Goal: Task Accomplishment & Management: Manage account settings

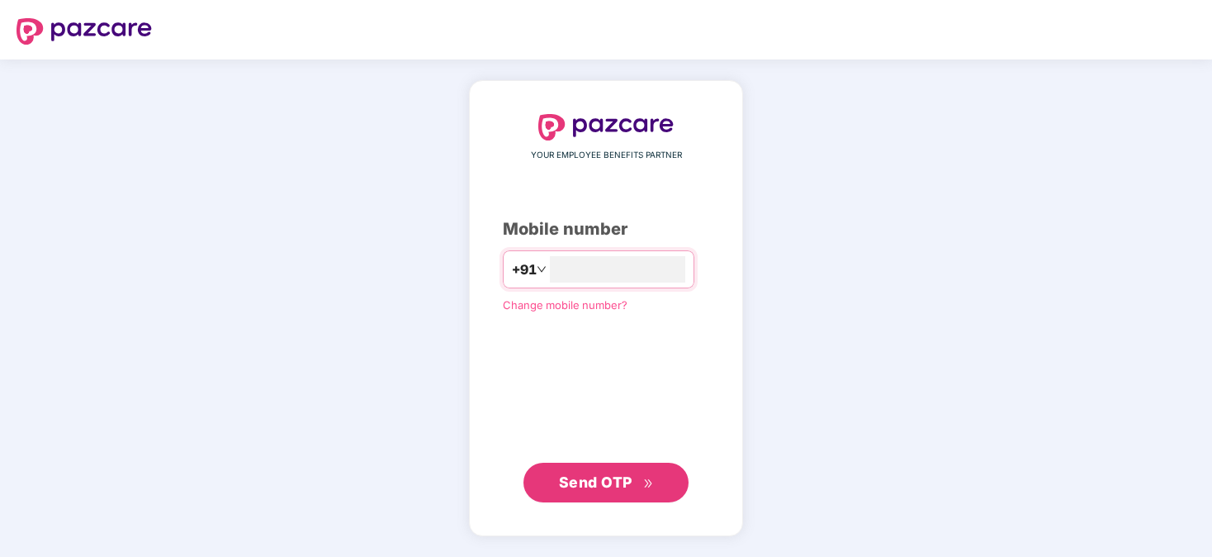
type input "**********"
click at [598, 477] on span "Send OTP" at bounding box center [596, 481] width 74 height 17
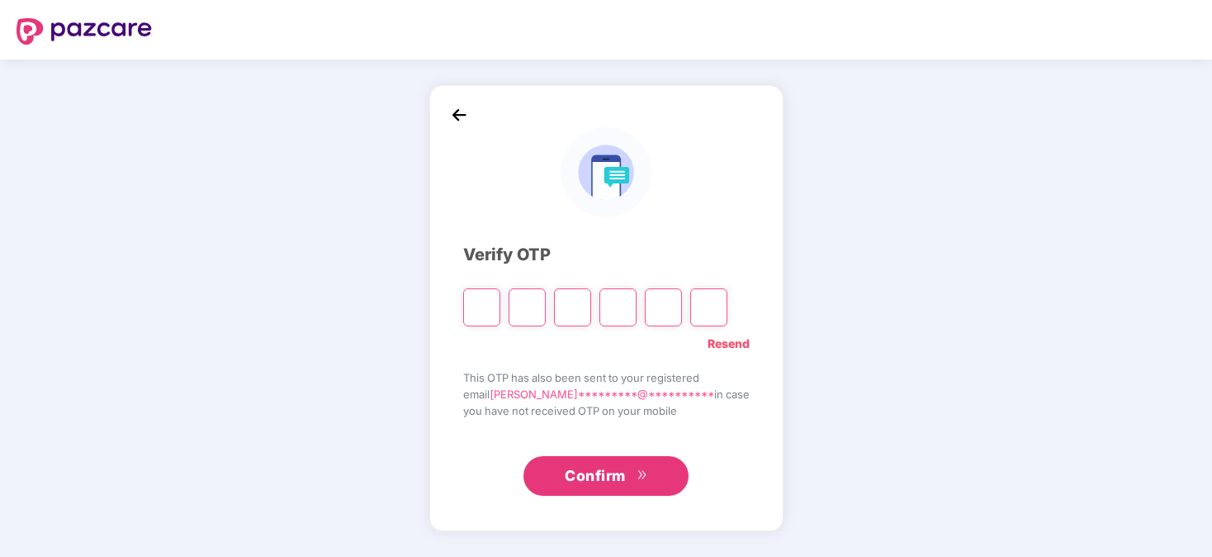
paste input "*"
type input "*"
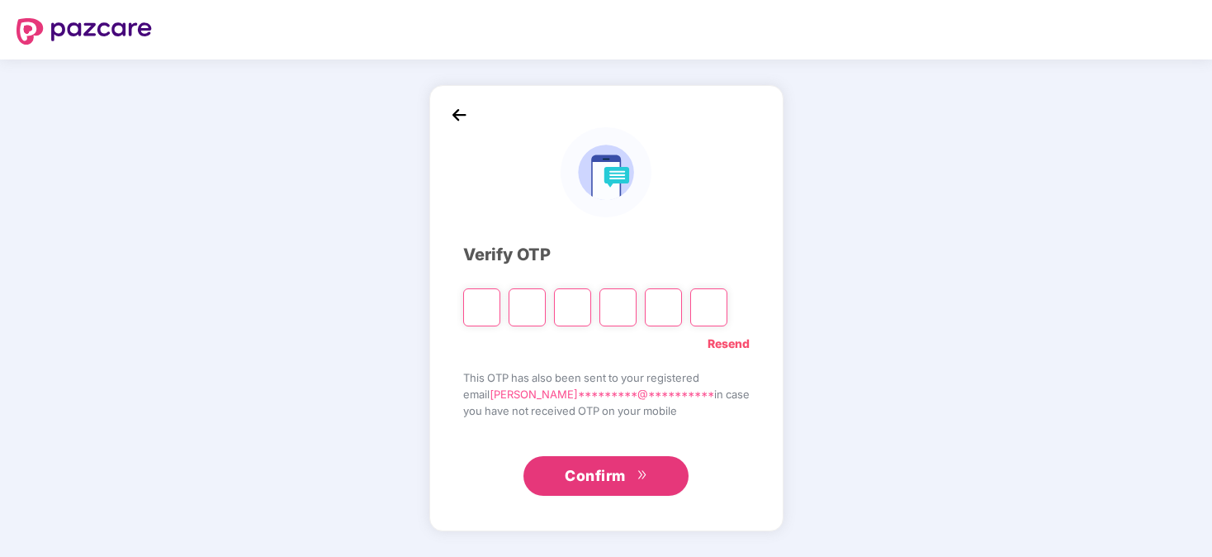
type input "*"
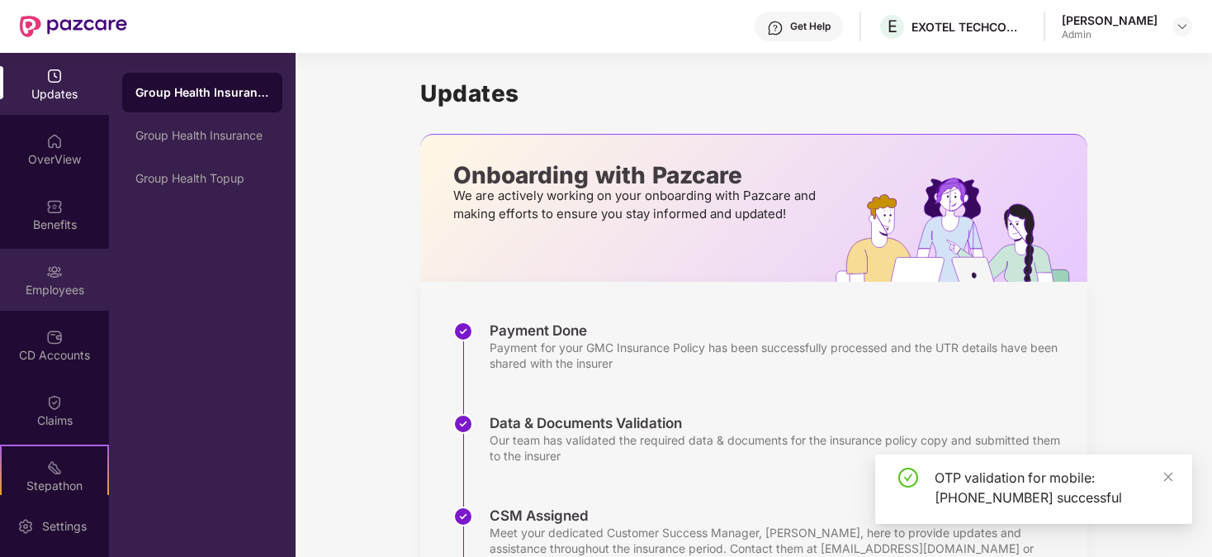
click at [49, 282] on div "Employees" at bounding box center [54, 290] width 109 height 17
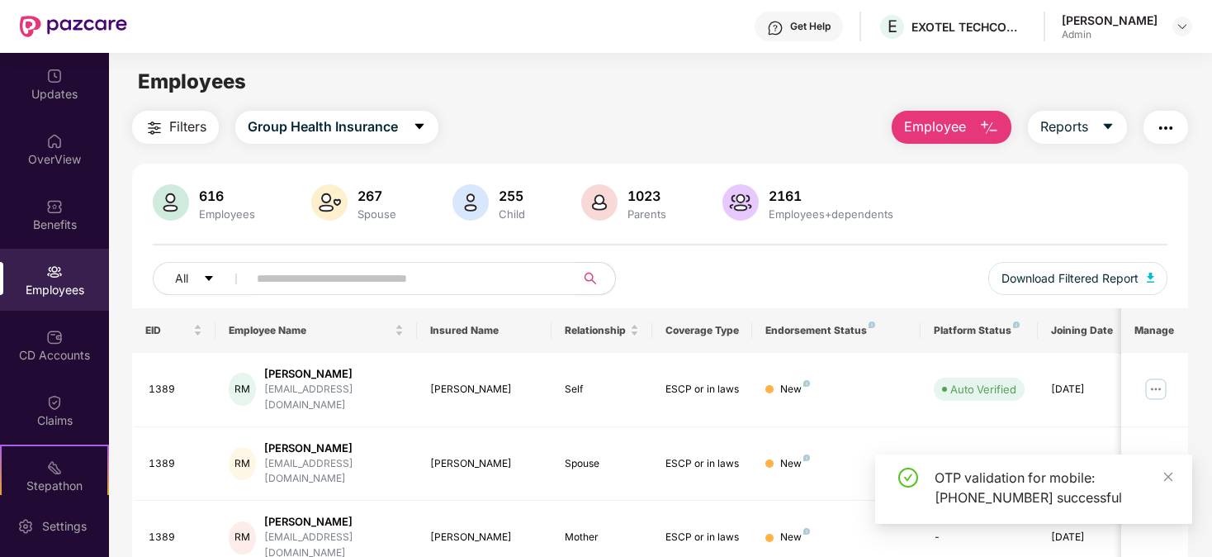
click at [330, 279] on input "text" at bounding box center [405, 278] width 297 height 25
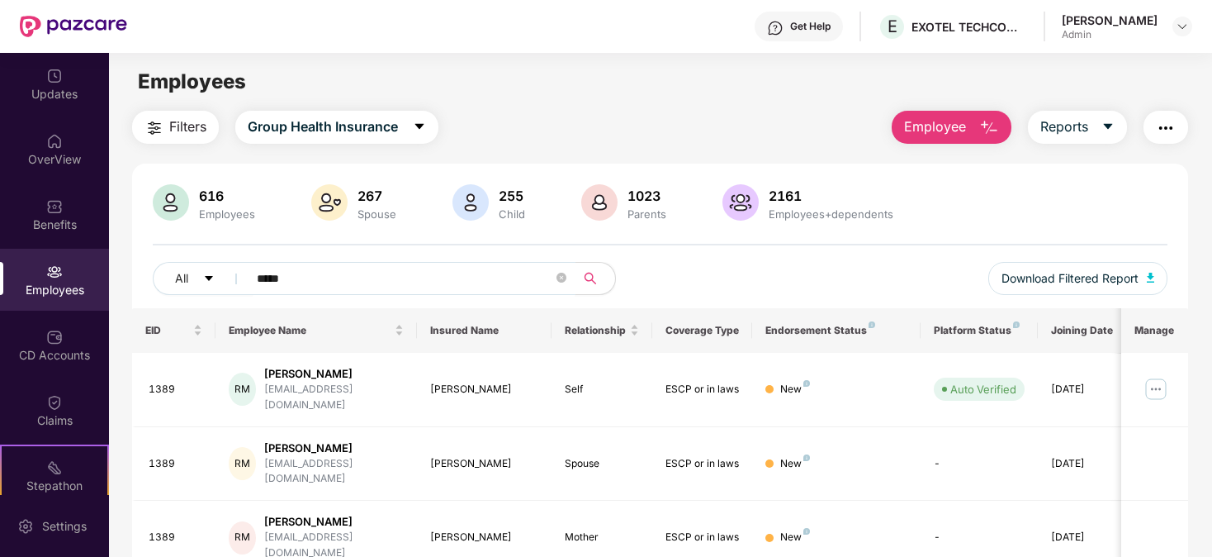
type input "*****"
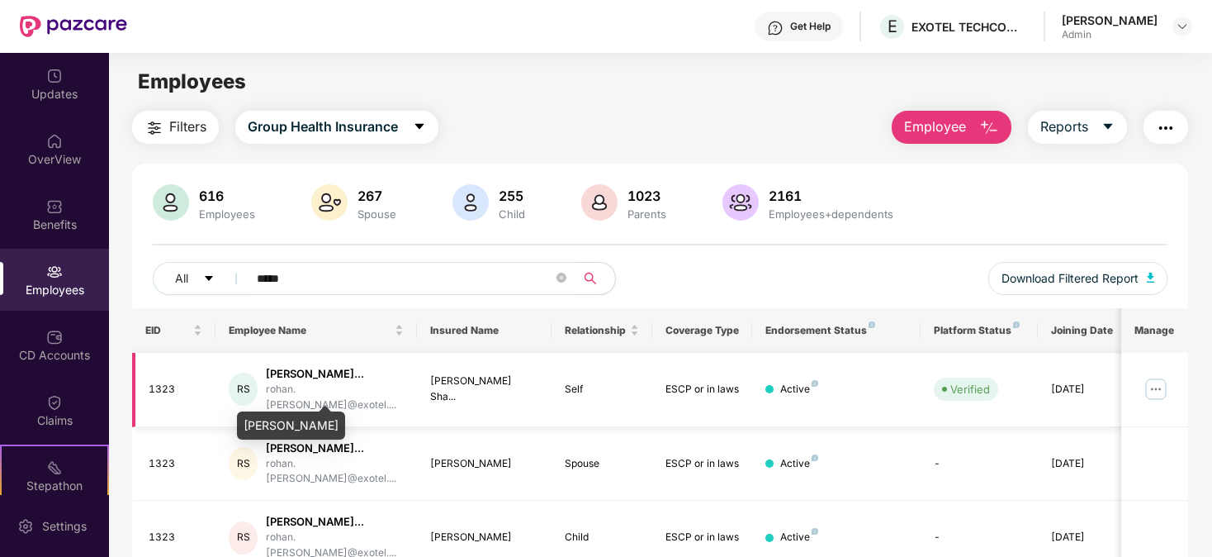
click at [308, 375] on div "[PERSON_NAME]..." at bounding box center [335, 374] width 138 height 16
click at [163, 393] on div "1323" at bounding box center [176, 390] width 55 height 16
click at [1157, 392] on img at bounding box center [1156, 389] width 26 height 26
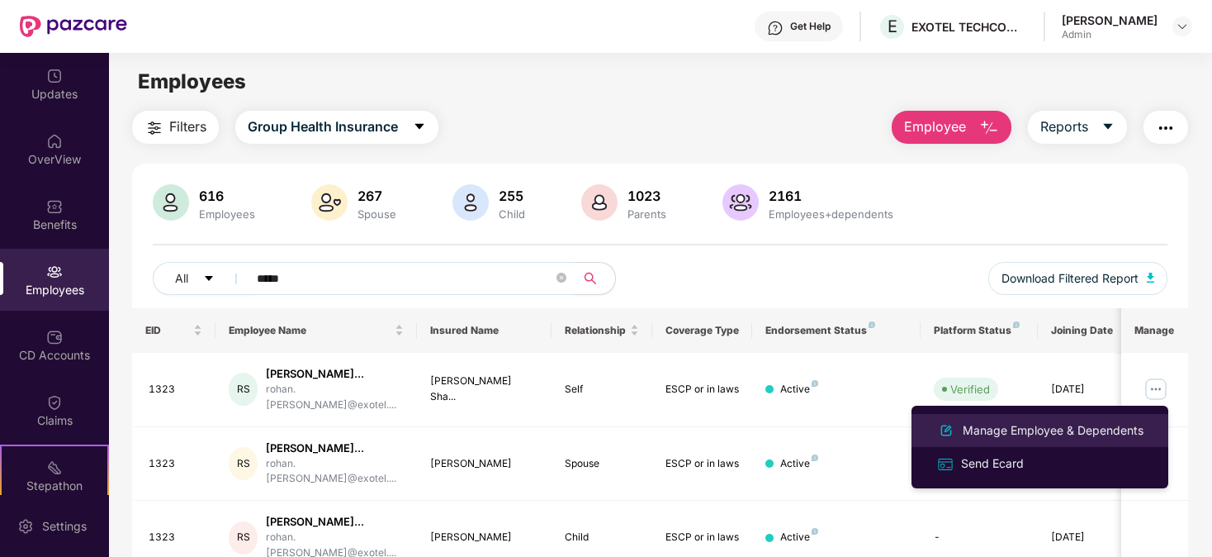
click at [1085, 431] on div "Manage Employee & Dependents" at bounding box center [1053, 430] width 187 height 18
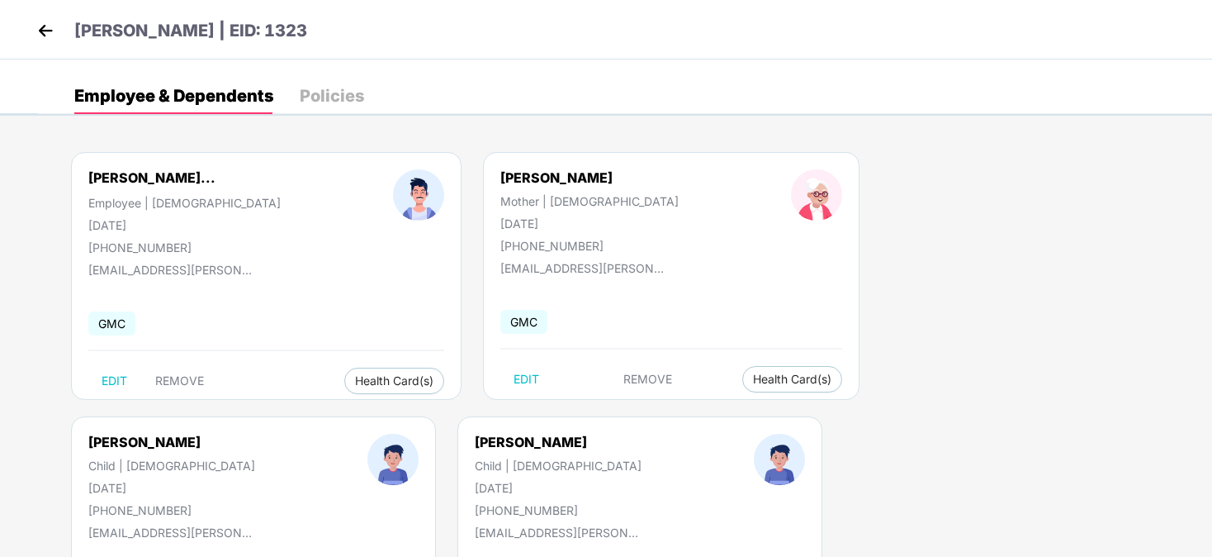
click at [352, 88] on div "Policies" at bounding box center [332, 96] width 64 height 17
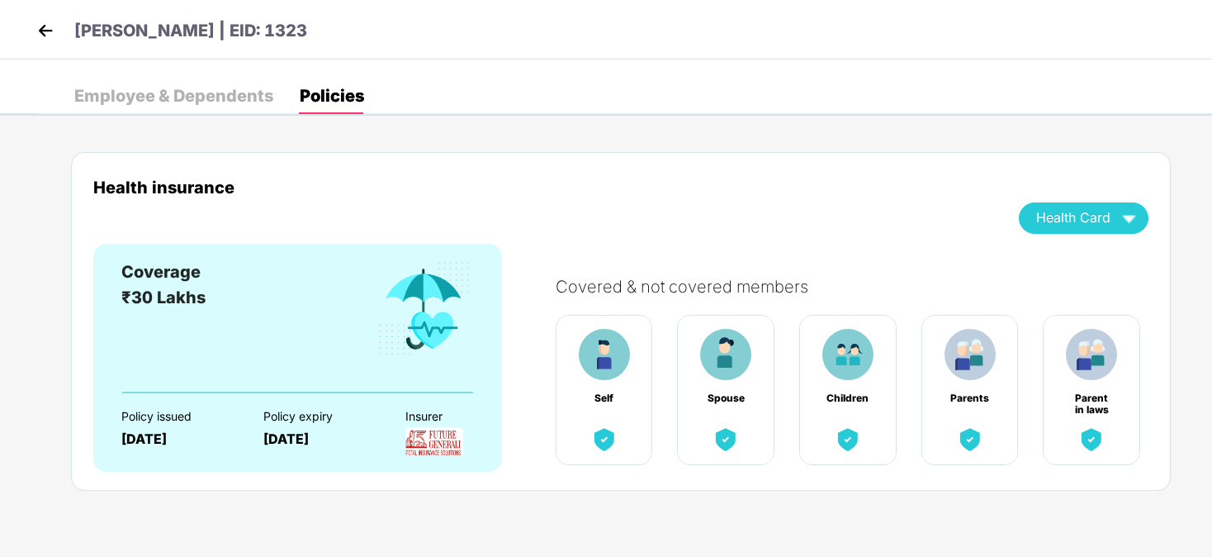
click at [39, 21] on img at bounding box center [45, 30] width 25 height 25
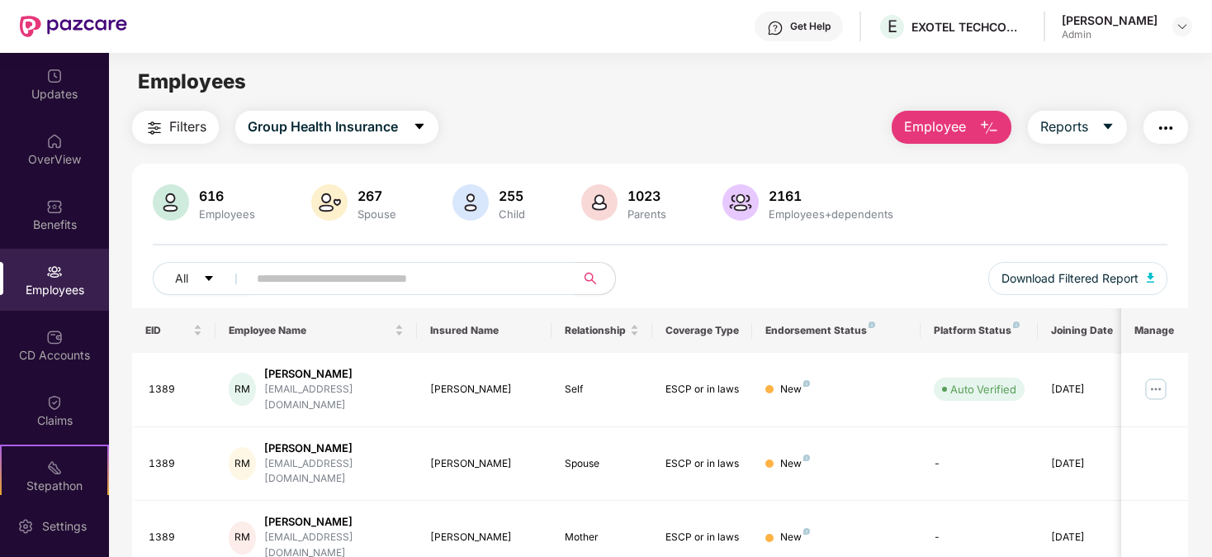
click at [1156, 22] on div "[PERSON_NAME]" at bounding box center [1110, 20] width 96 height 16
click at [1178, 22] on img at bounding box center [1182, 26] width 13 height 13
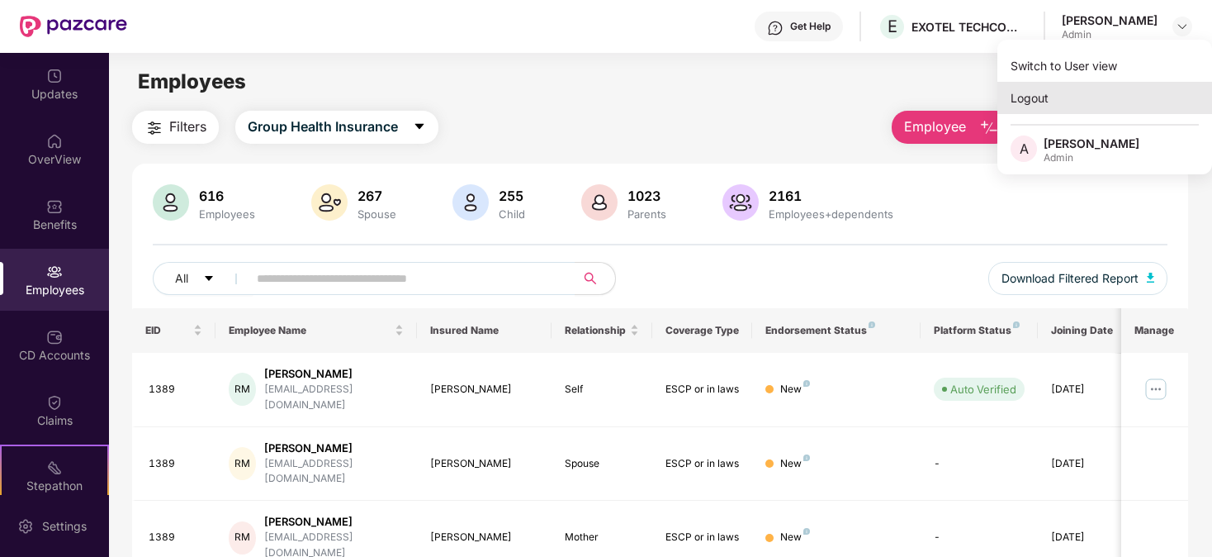
click at [1039, 102] on div "Logout" at bounding box center [1105, 98] width 215 height 32
